Goal: Transaction & Acquisition: Purchase product/service

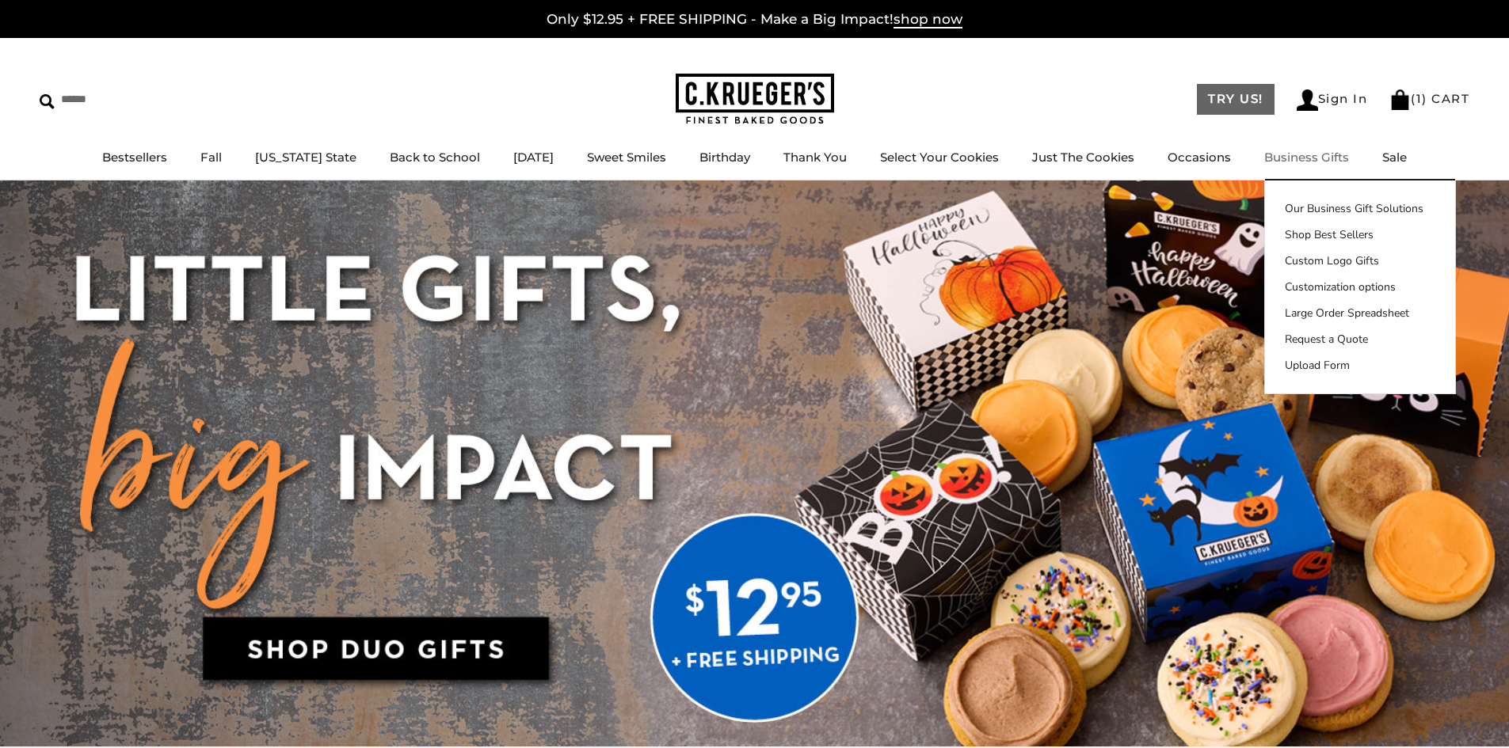
click at [1228, 101] on link "TRY US!" at bounding box center [1236, 99] width 78 height 31
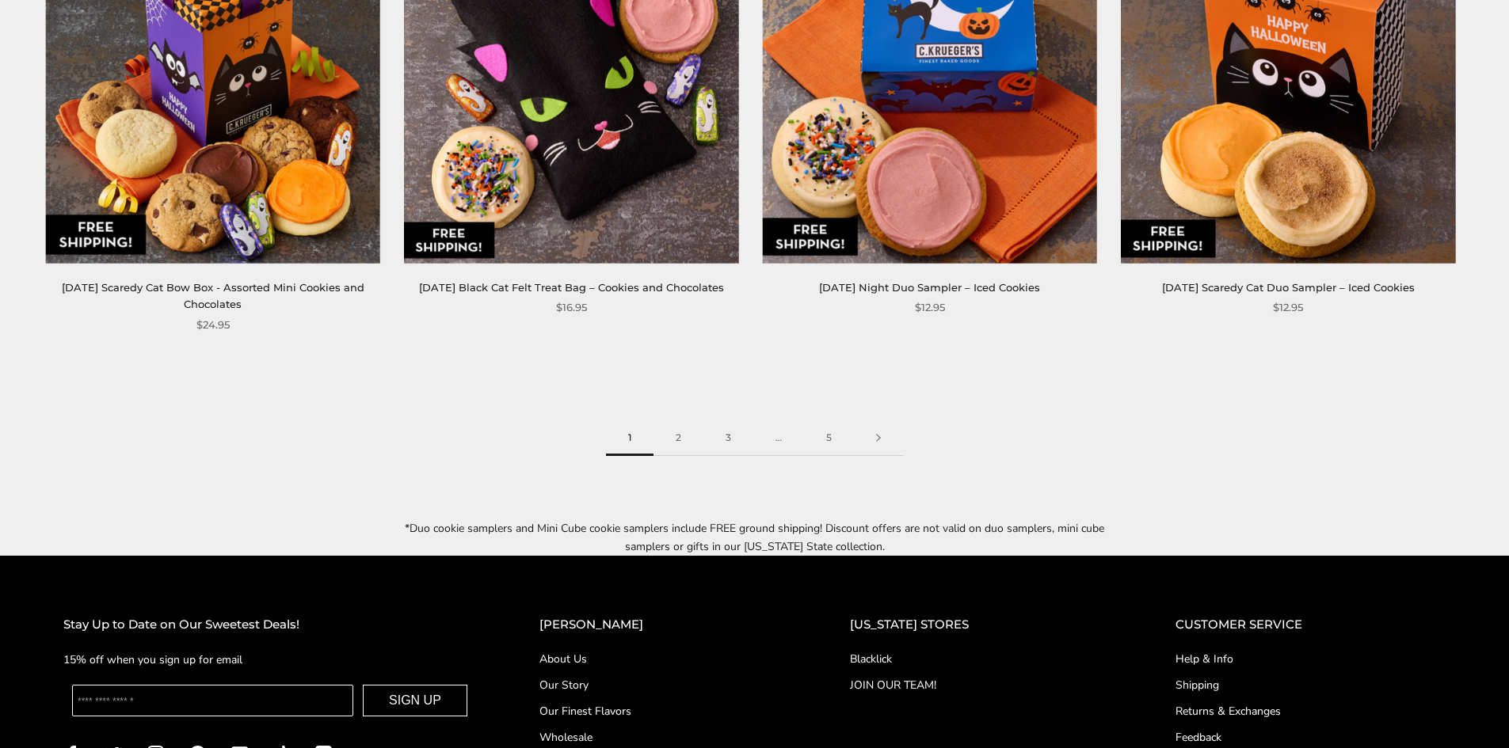
scroll to position [2613, 0]
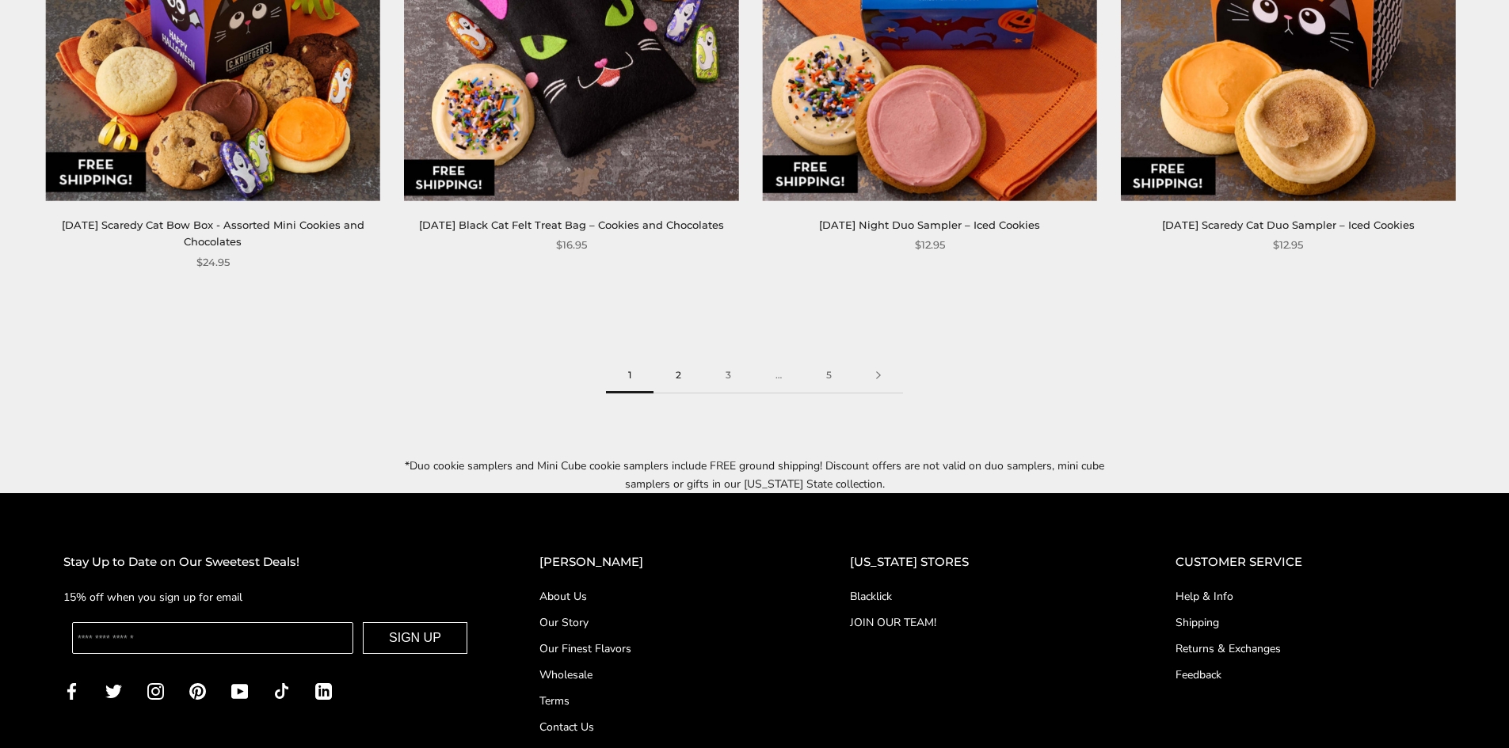
click at [682, 358] on link "2" at bounding box center [678, 376] width 50 height 36
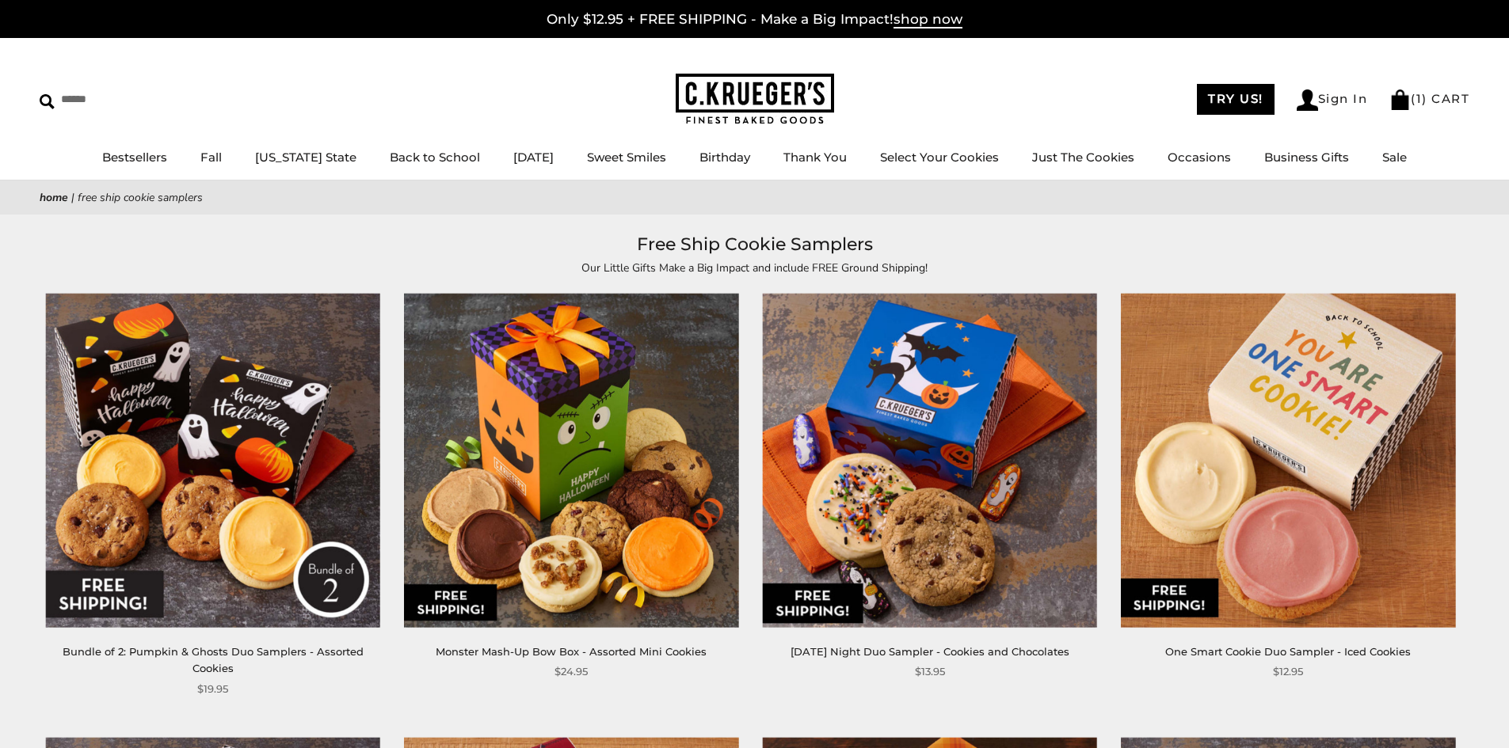
click at [630, 425] on img at bounding box center [571, 461] width 334 height 334
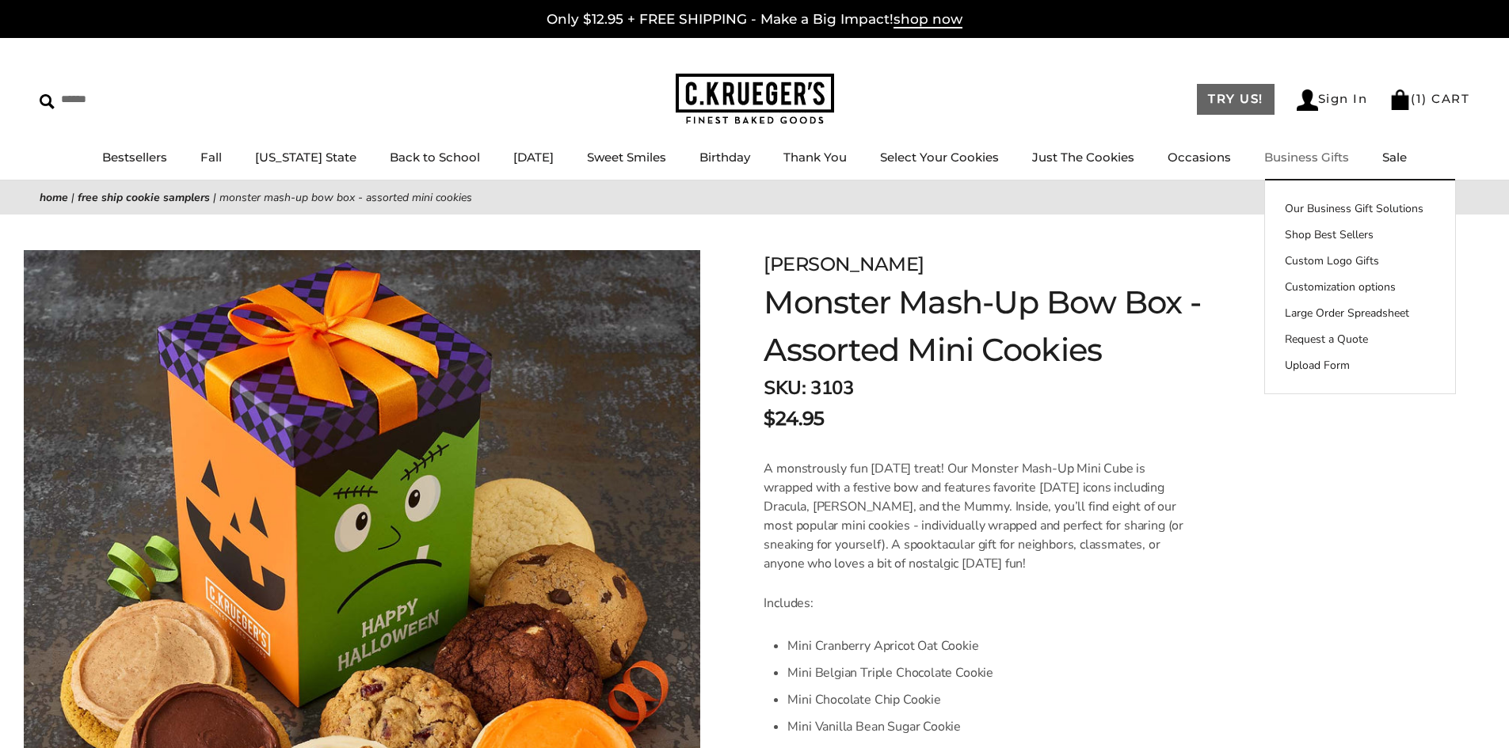
click at [1228, 89] on link "TRY US!" at bounding box center [1236, 99] width 78 height 31
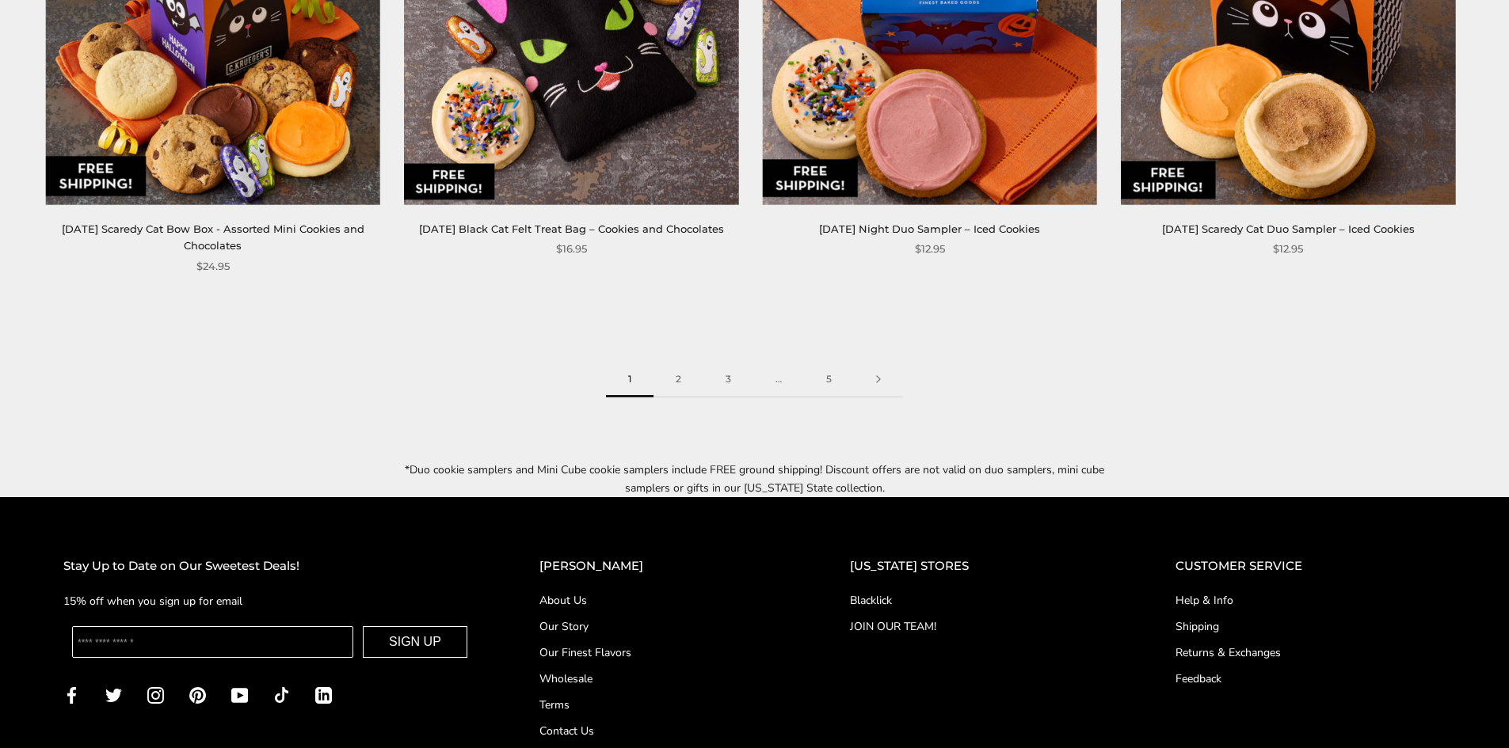
scroll to position [2613, 0]
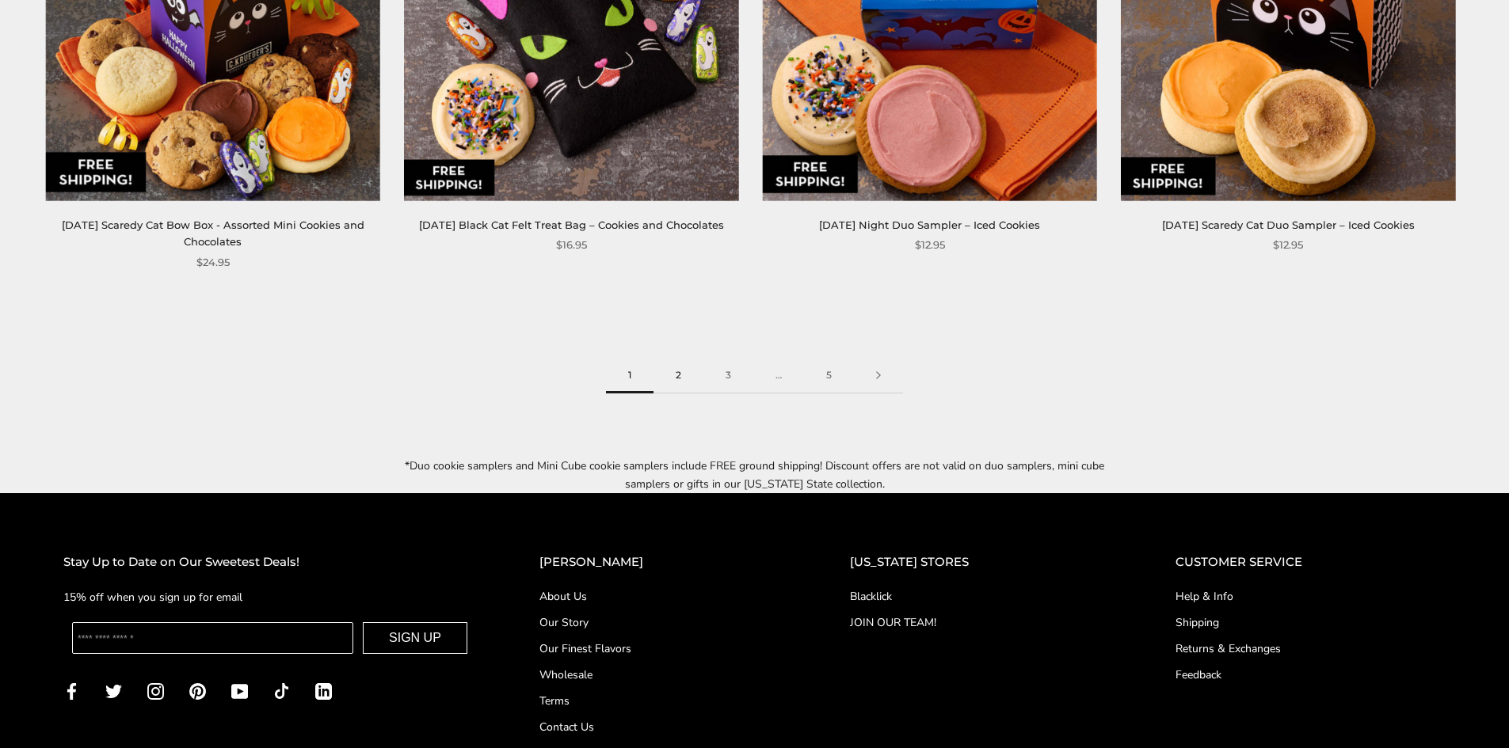
click at [681, 358] on link "2" at bounding box center [678, 376] width 50 height 36
